Goal: Use online tool/utility: Utilize a website feature to perform a specific function

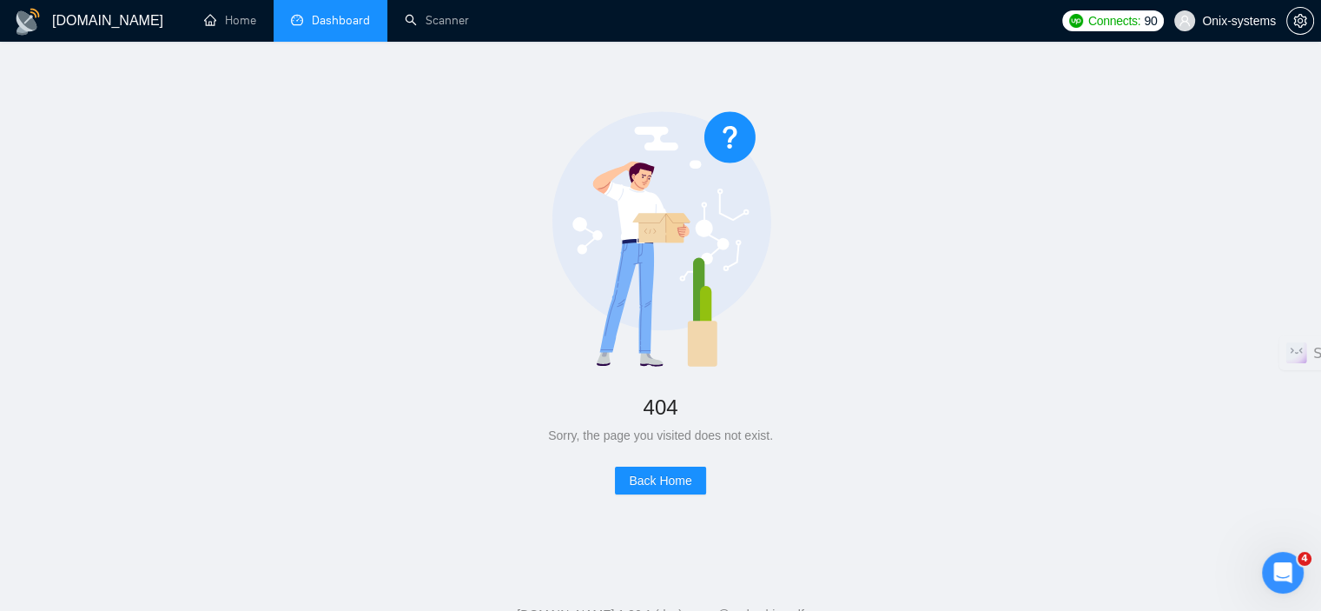
click at [346, 24] on link "Dashboard" at bounding box center [330, 20] width 79 height 15
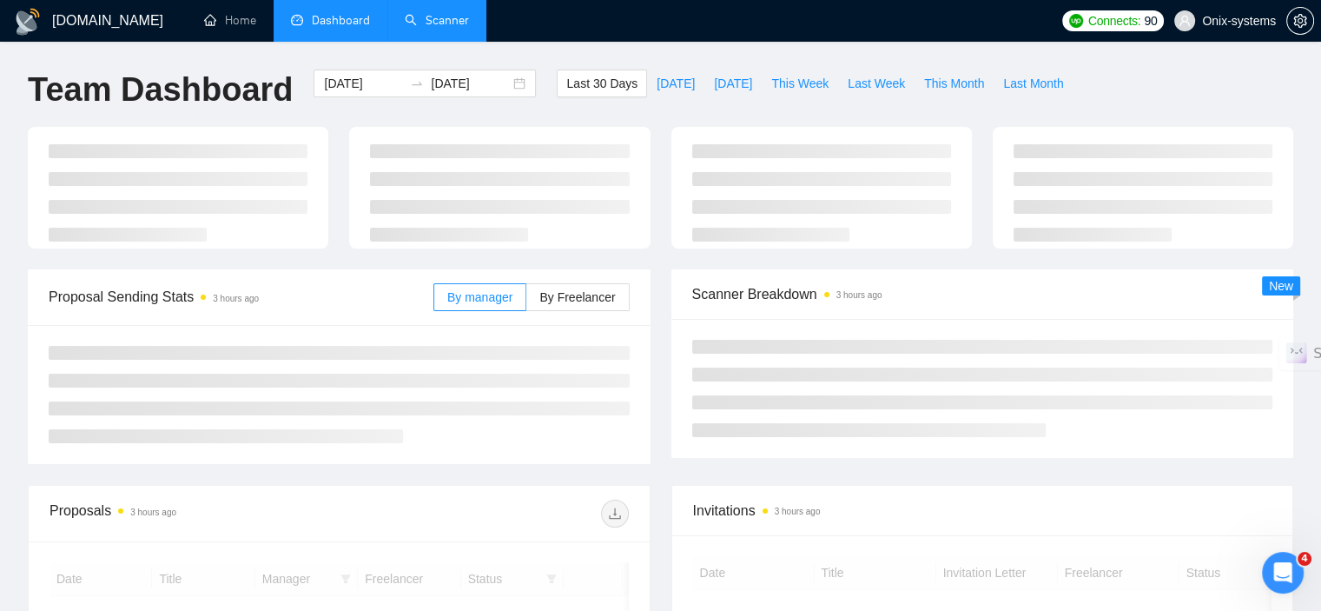
click at [430, 21] on link "Scanner" at bounding box center [437, 20] width 64 height 15
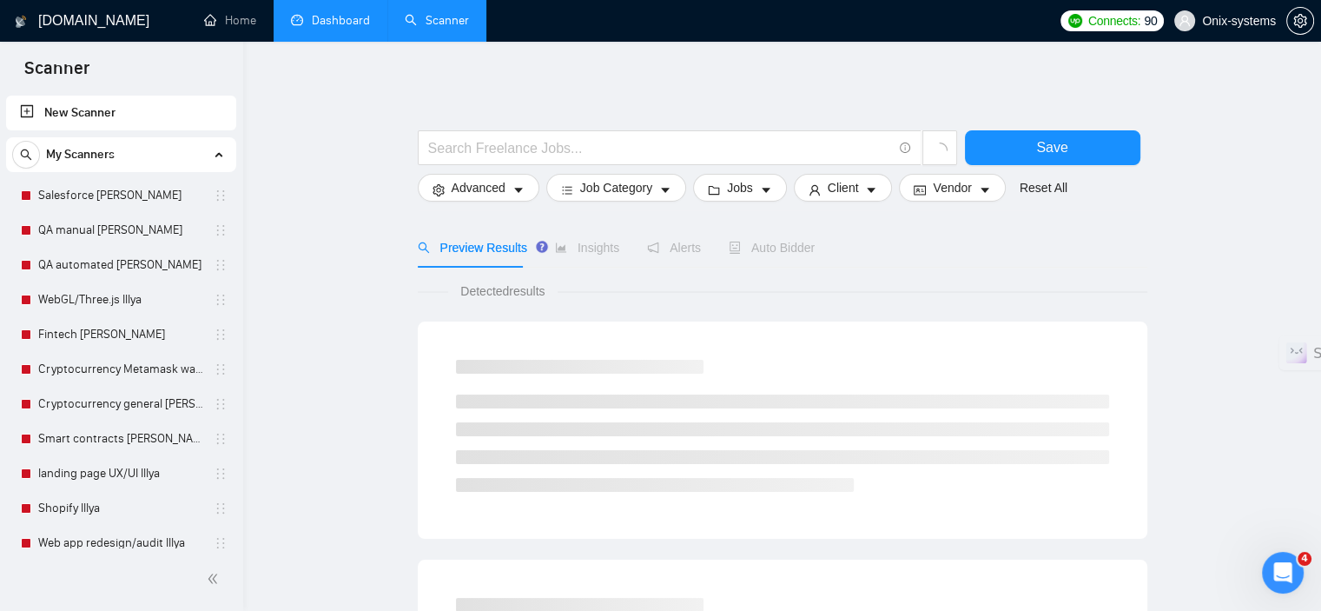
scroll to position [394, 0]
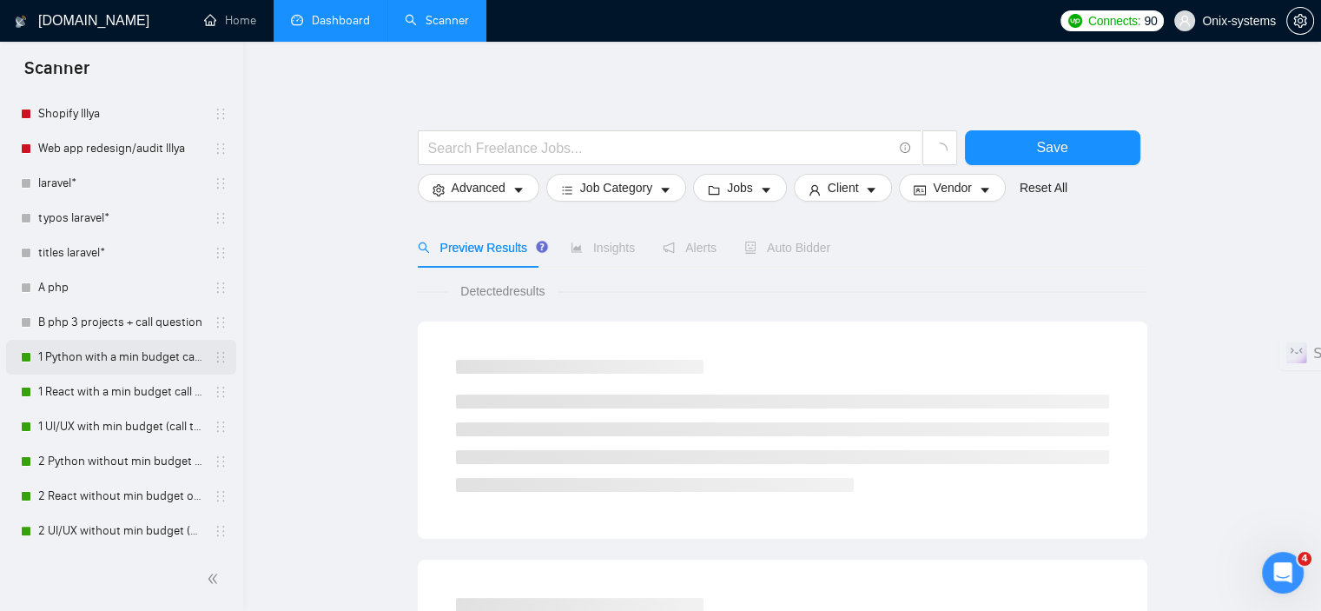
click at [142, 367] on link "1 Python with a min budget call to act" at bounding box center [120, 357] width 165 height 35
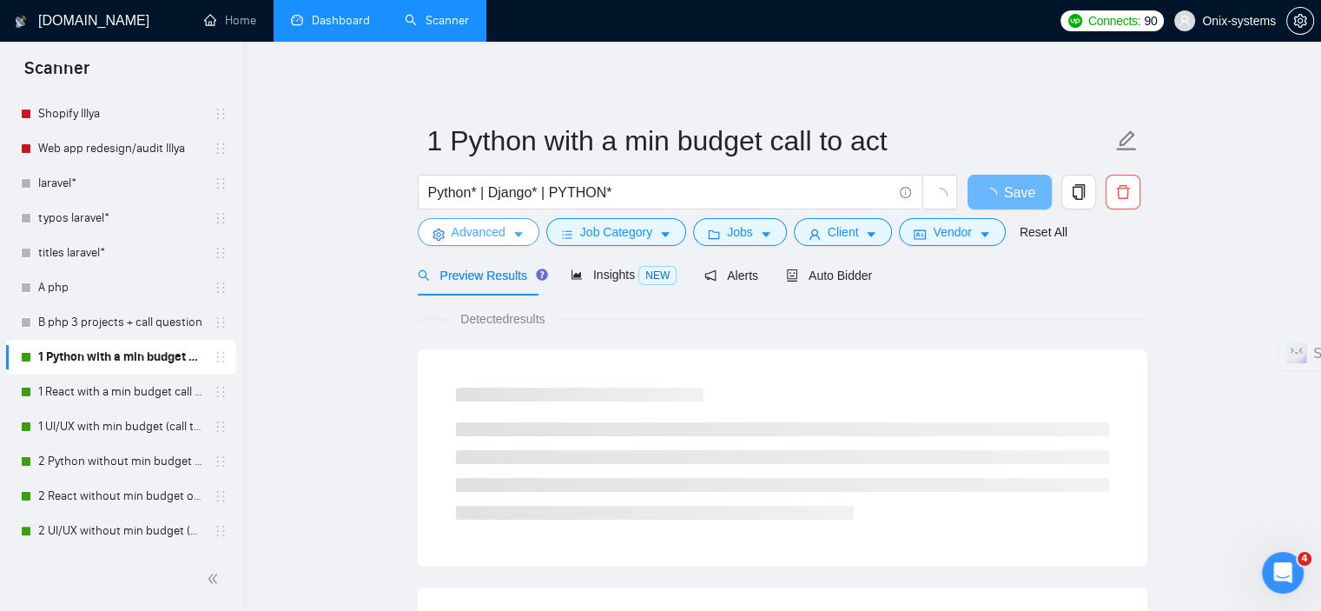
click at [499, 239] on span "Advanced" at bounding box center [479, 231] width 54 height 19
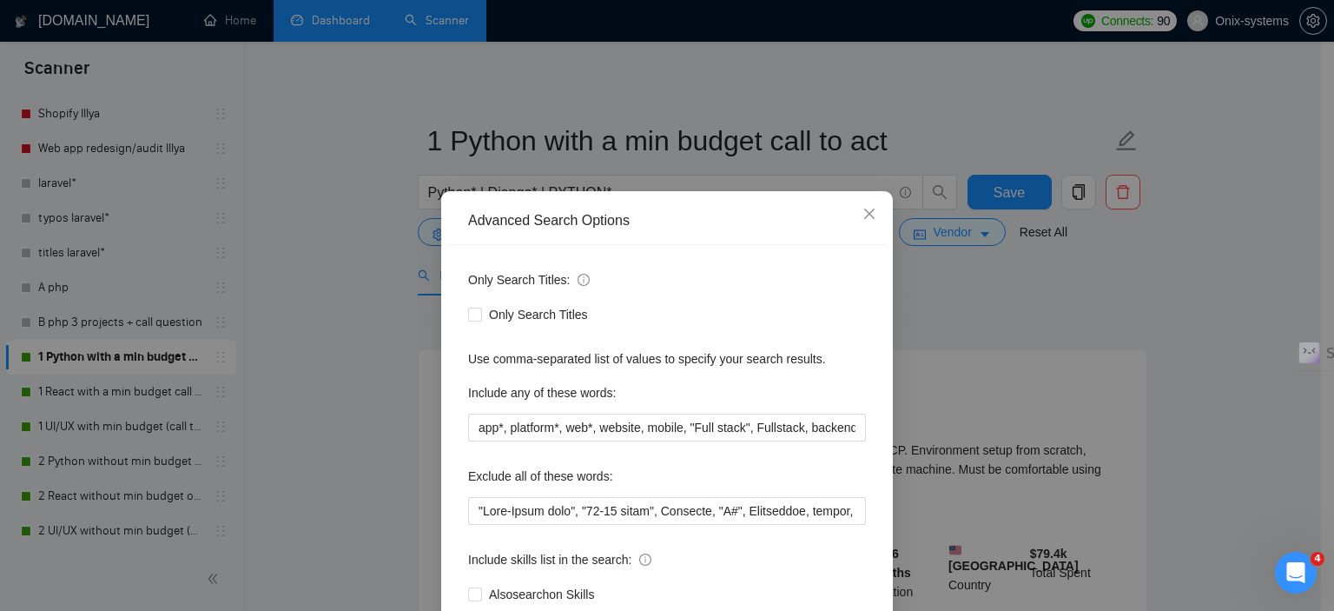
click at [805, 85] on div "Advanced Search Options Only Search Titles: Only Search Titles Use comma-separa…" at bounding box center [667, 305] width 1334 height 611
